Goal: Book appointment/travel/reservation

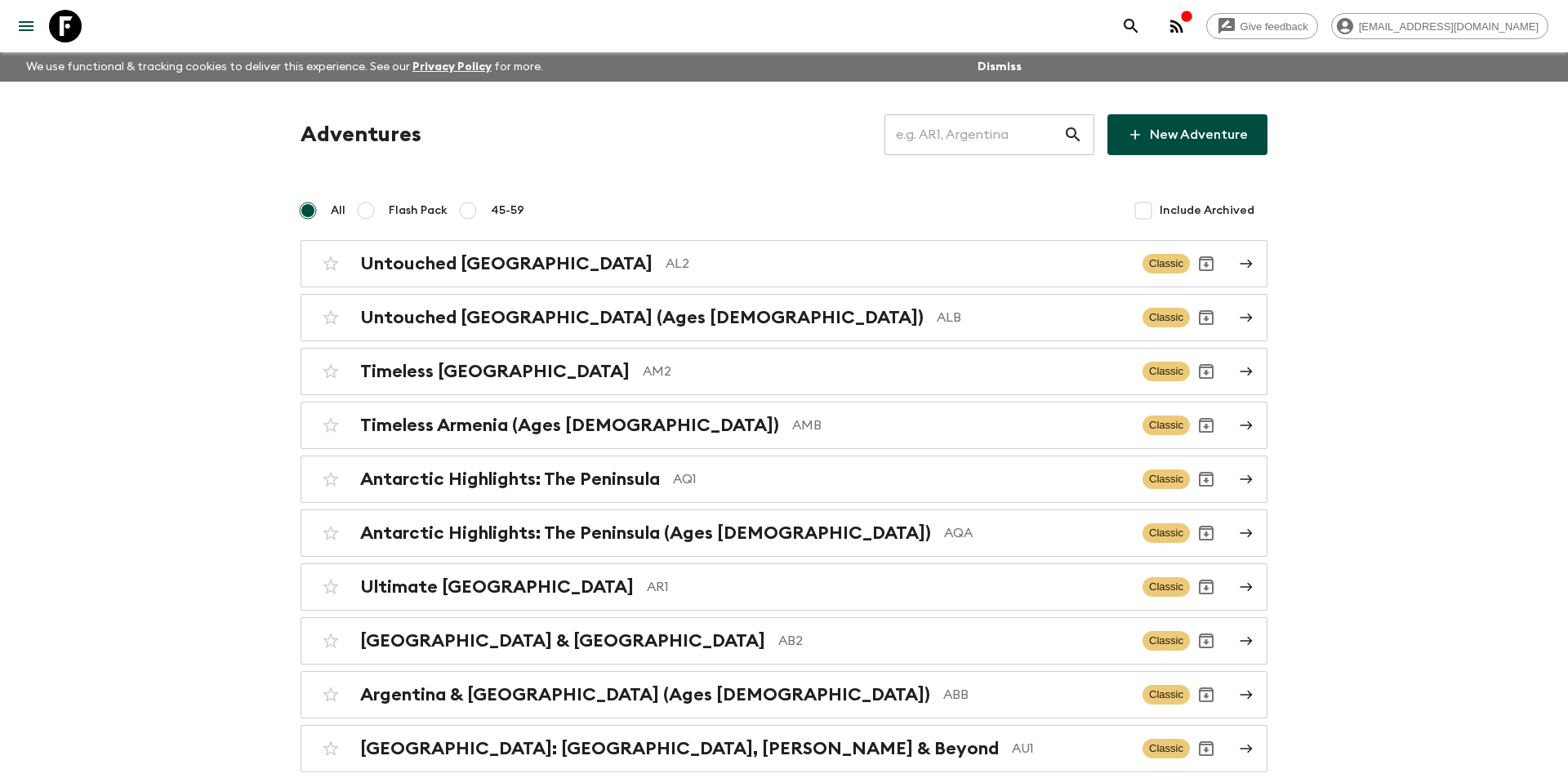
click at [1002, 134] on input "text" at bounding box center [974, 134] width 179 height 45
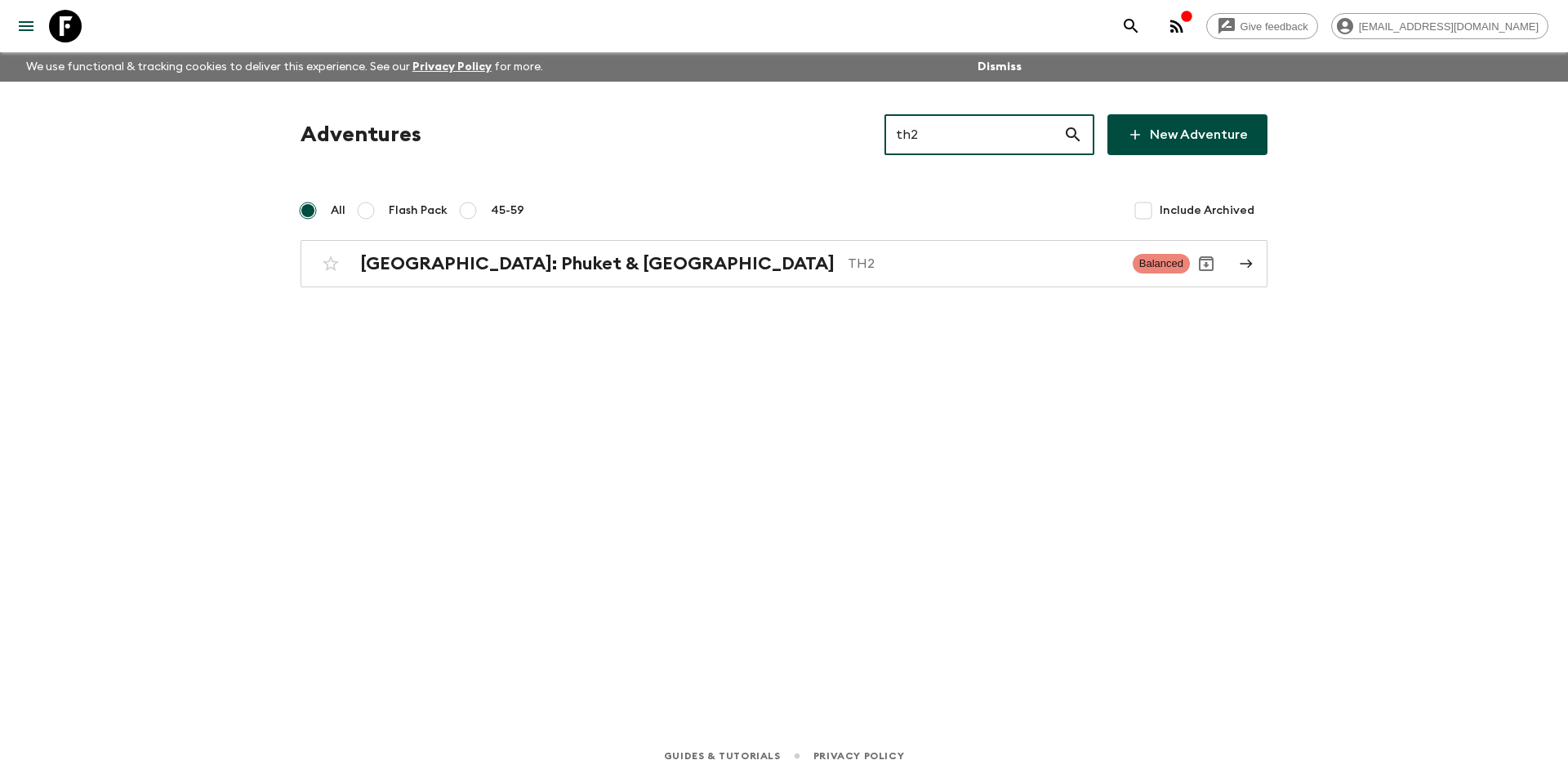
type input "th2"
click at [803, 239] on div "Adventures th2 ​ New Adventure All Flash Pack 45-59 Include Archived [GEOGRAPHI…" at bounding box center [784, 201] width 1007 height 173
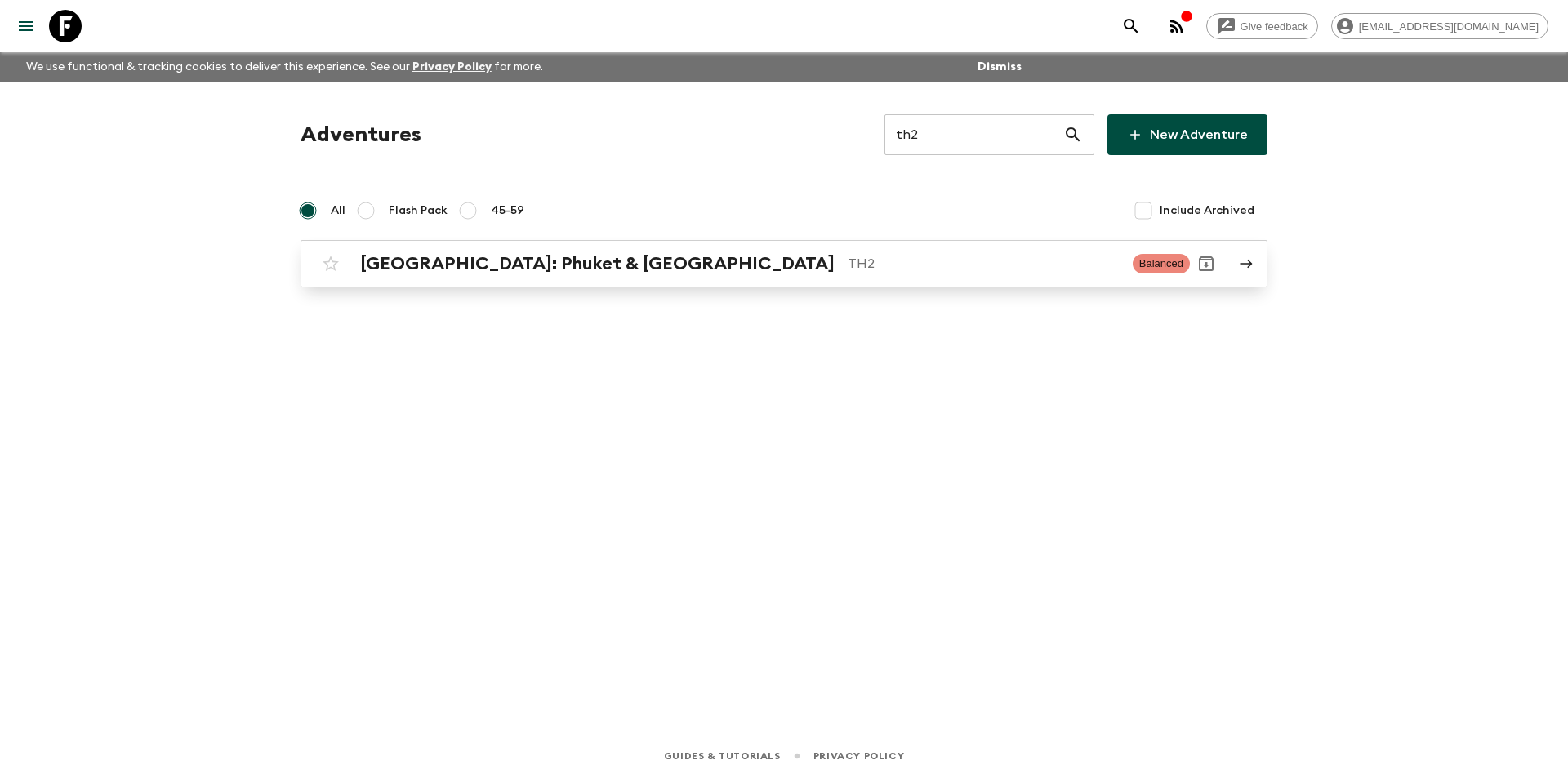
click at [791, 283] on link "[GEOGRAPHIC_DATA]: Phuket & Andaman Coast TH2 Balanced" at bounding box center [784, 264] width 967 height 47
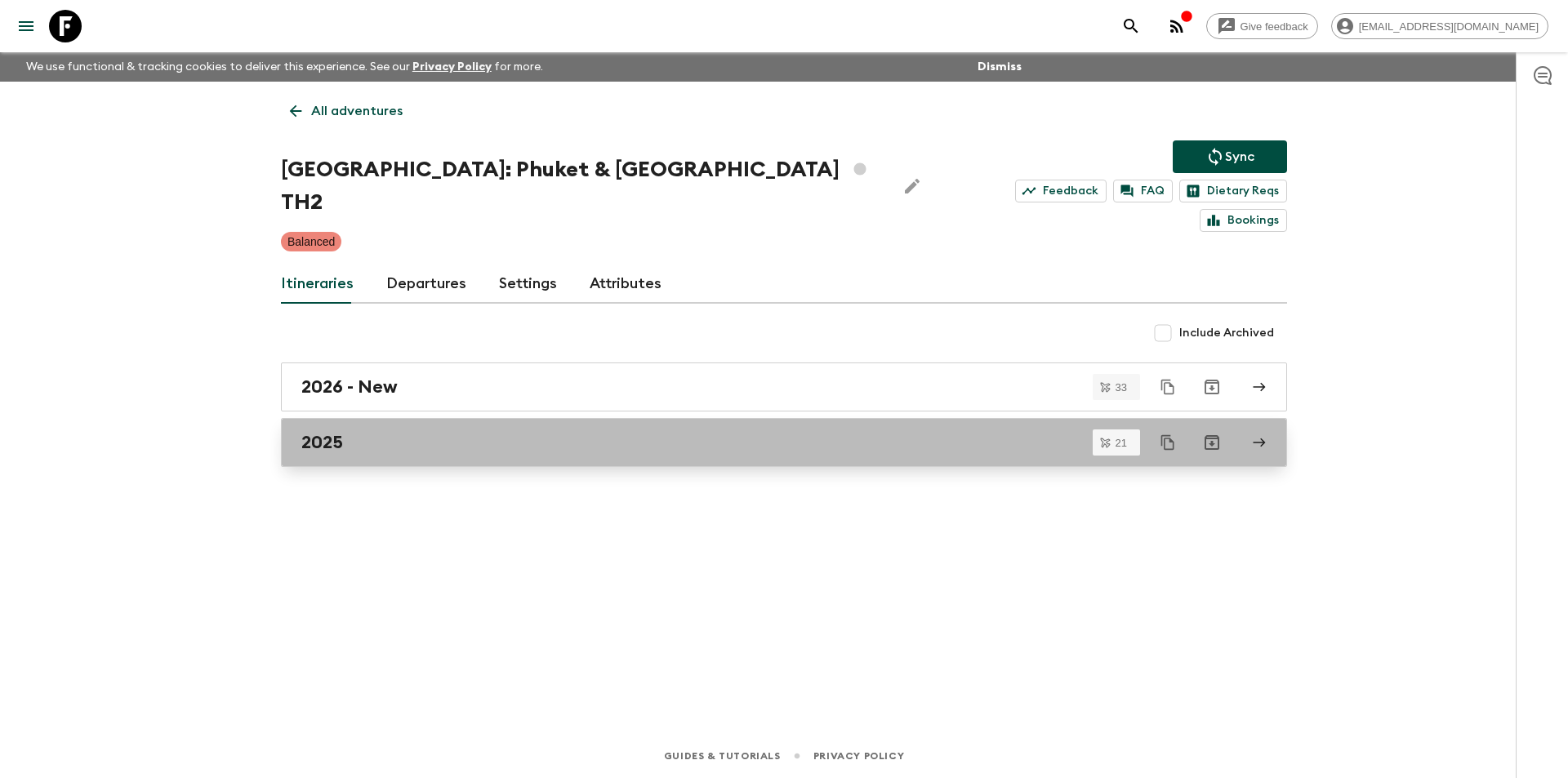
click at [377, 432] on div "2025" at bounding box center [769, 442] width 934 height 21
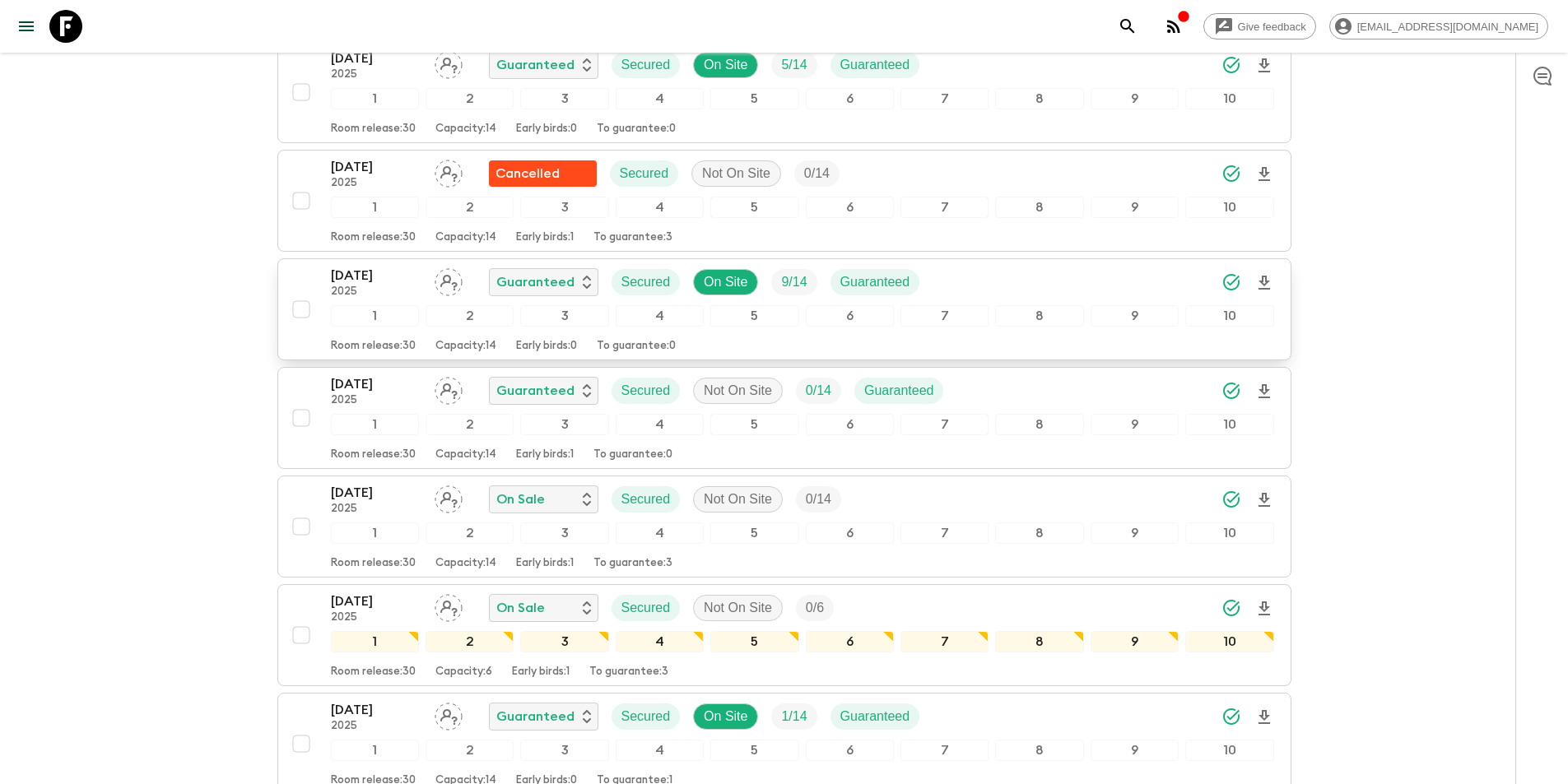
scroll to position [1234, 0]
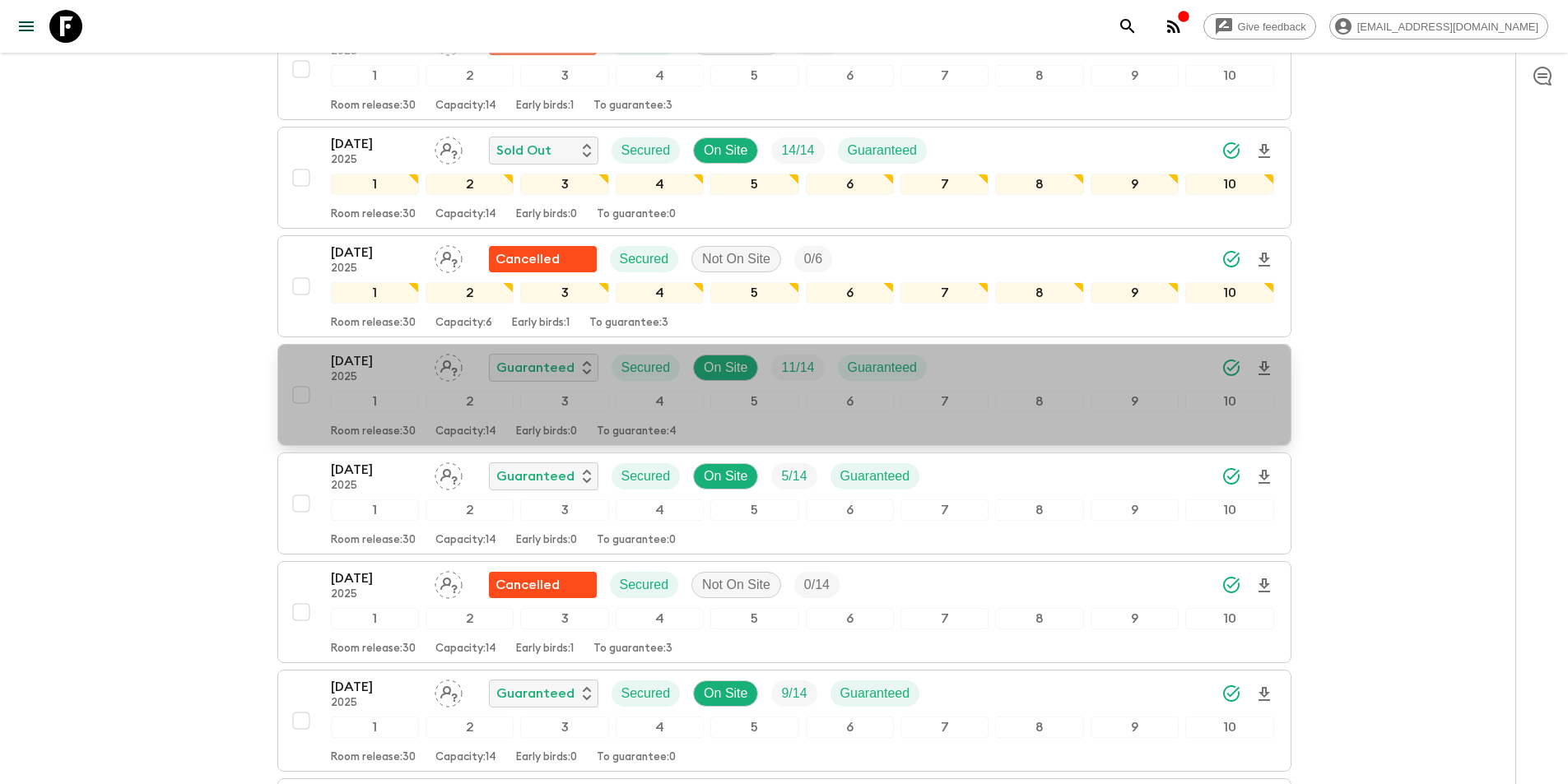
click at [364, 371] on p "2025" at bounding box center [376, 378] width 91 height 14
